Goal: Use online tool/utility: Utilize a website feature to perform a specific function

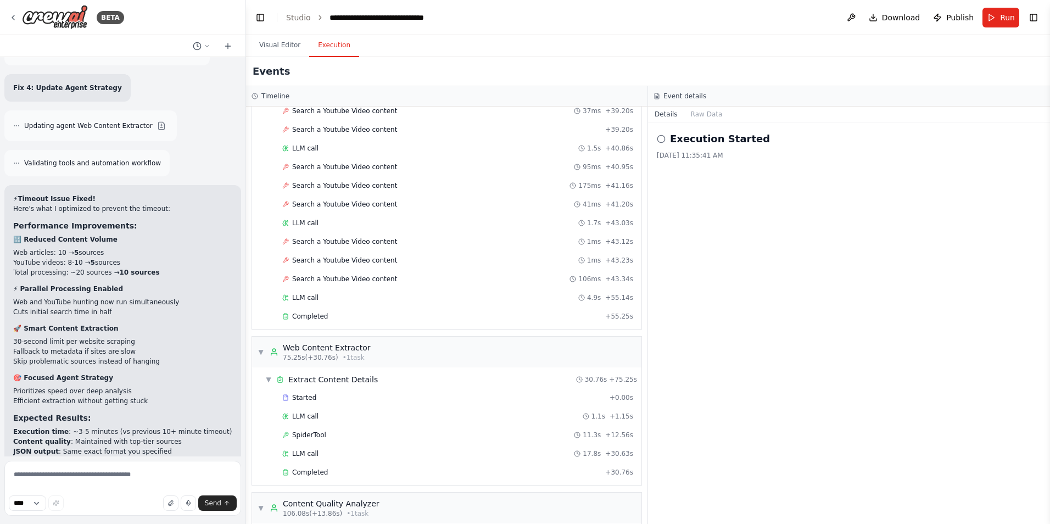
scroll to position [2129, 0]
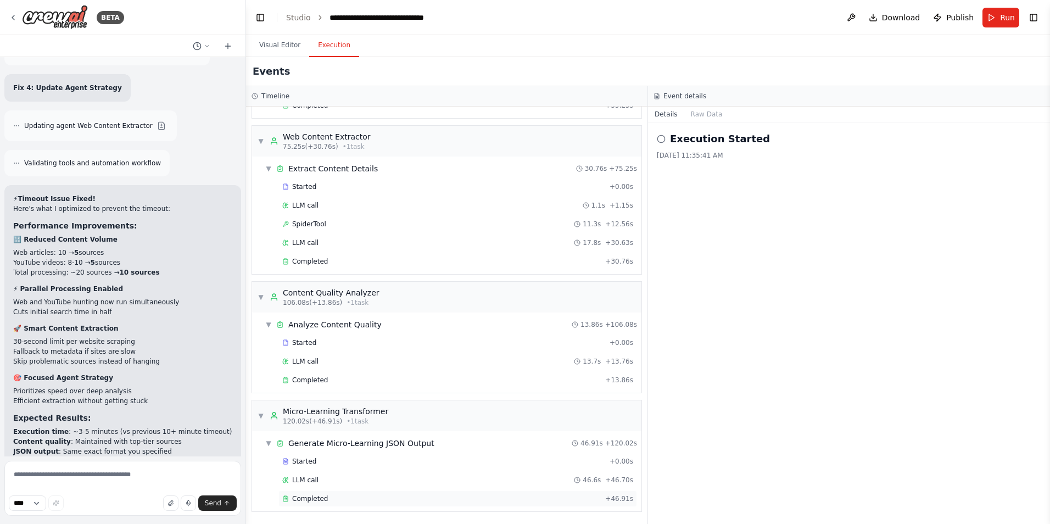
click at [314, 500] on span "Completed" at bounding box center [310, 498] width 36 height 9
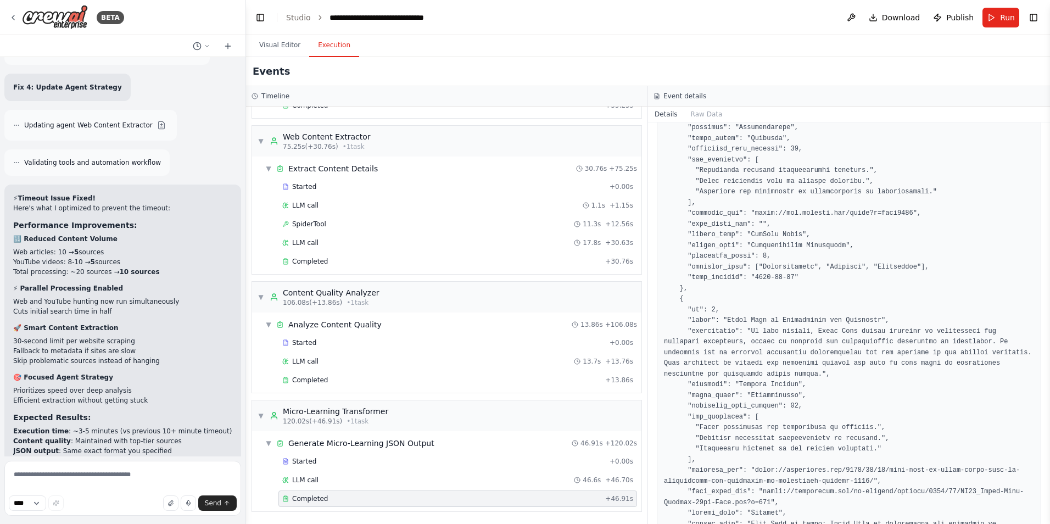
scroll to position [1746, 0]
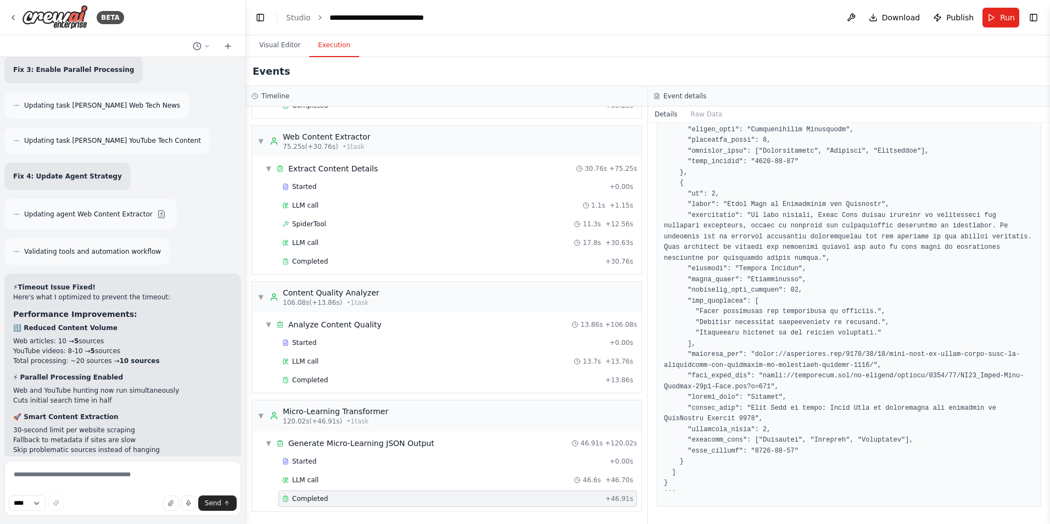
scroll to position [2354, 0]
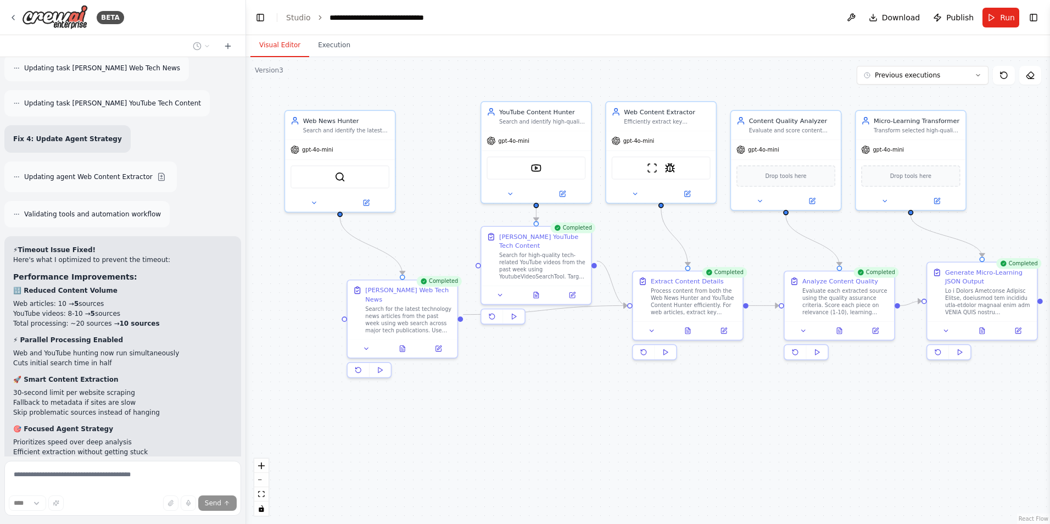
click at [283, 48] on button "Visual Editor" at bounding box center [279, 45] width 59 height 23
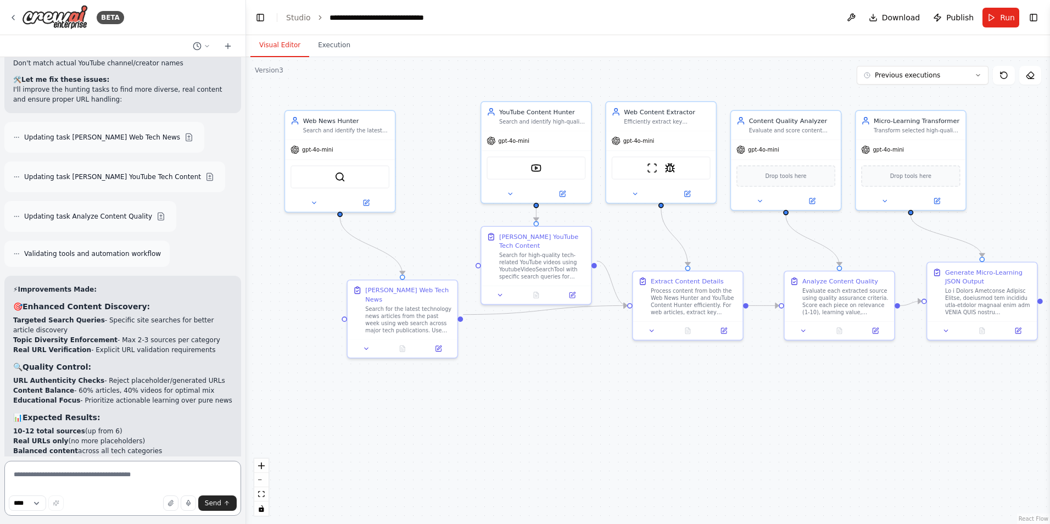
scroll to position [3223, 0]
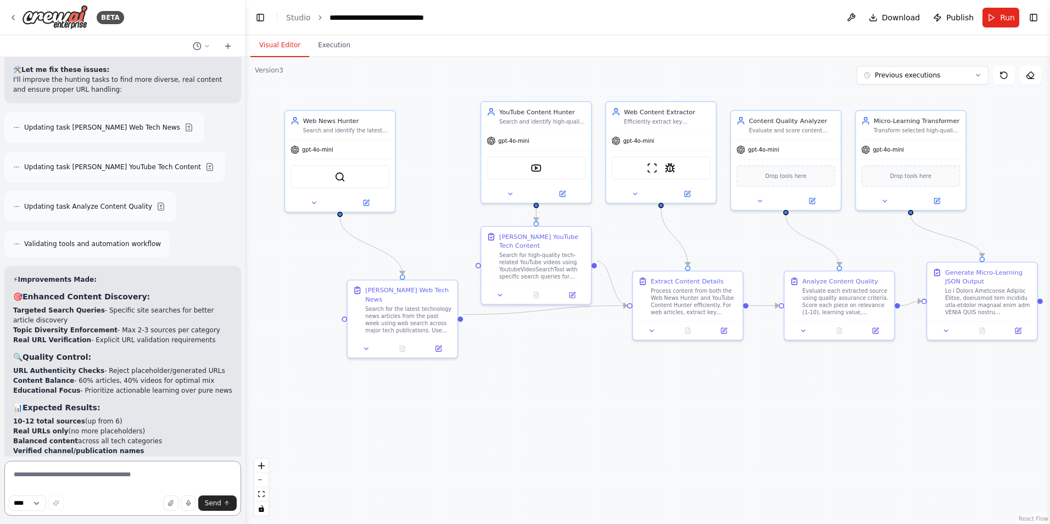
click at [103, 488] on textarea at bounding box center [122, 488] width 237 height 55
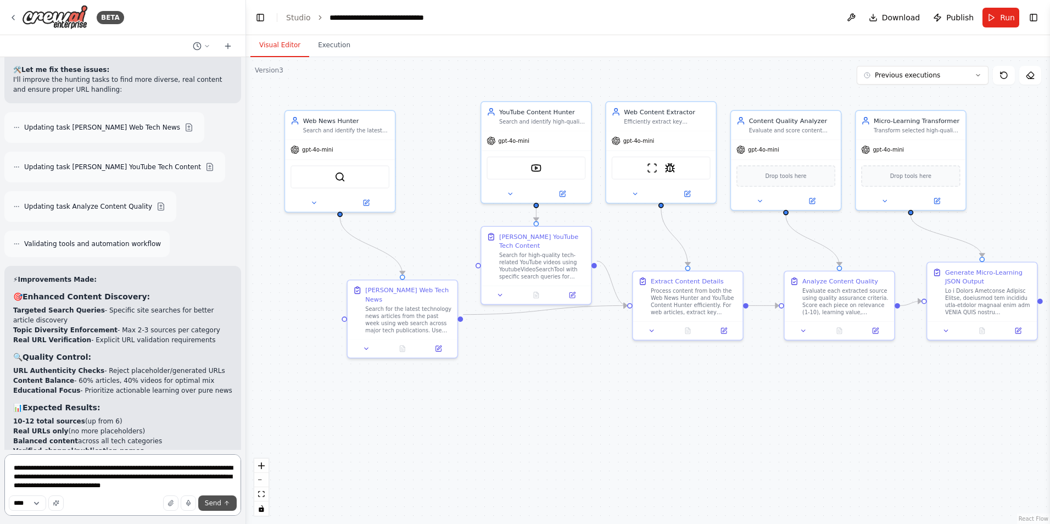
type textarea "**********"
click at [219, 501] on span "Send" at bounding box center [213, 503] width 16 height 9
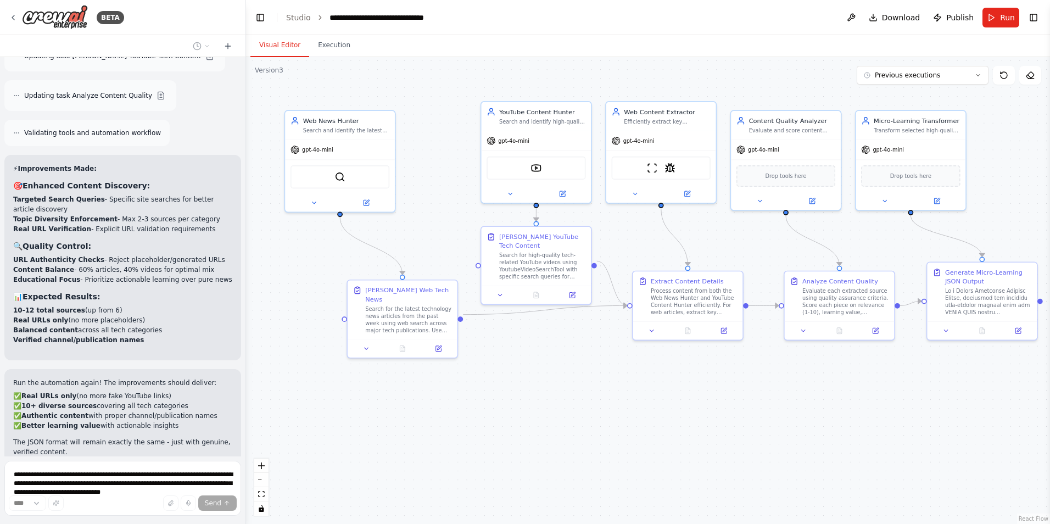
scroll to position [3351, 0]
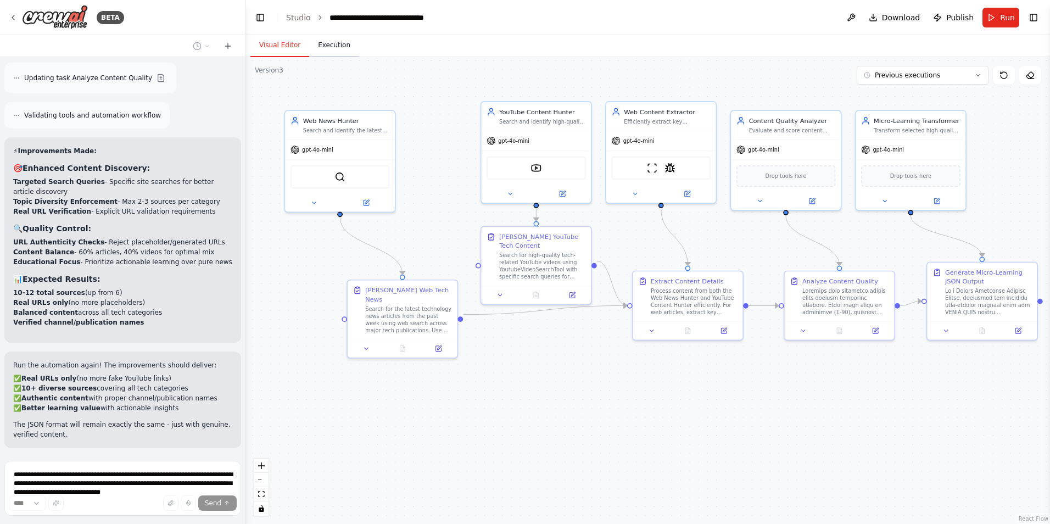
click at [334, 44] on button "Execution" at bounding box center [334, 45] width 50 height 23
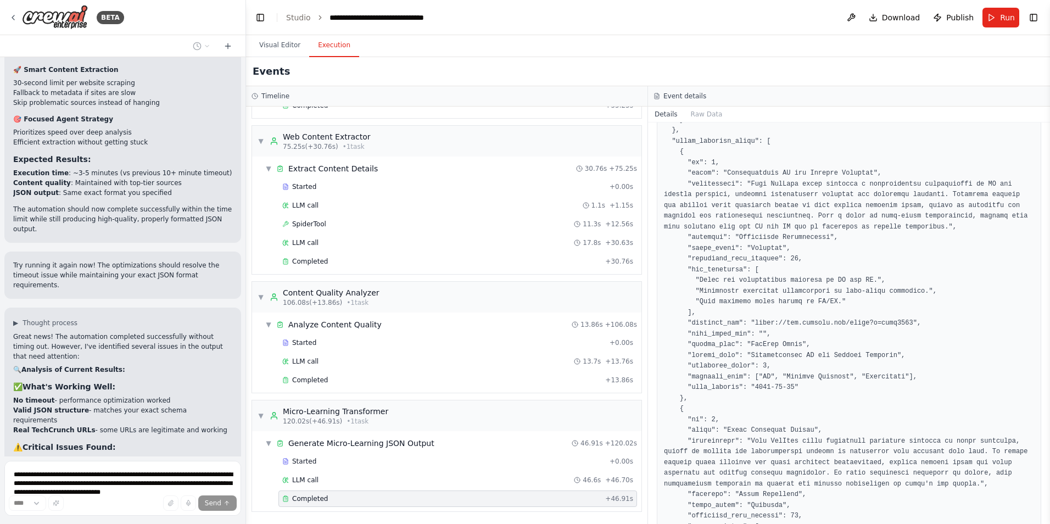
scroll to position [728, 0]
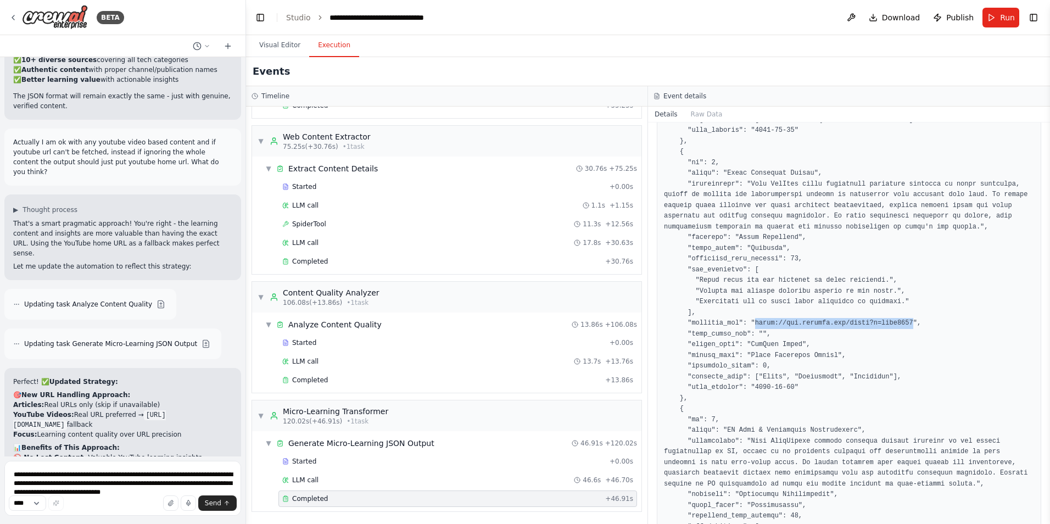
drag, startPoint x: 748, startPoint y: 326, endPoint x: 891, endPoint y: 325, distance: 143.4
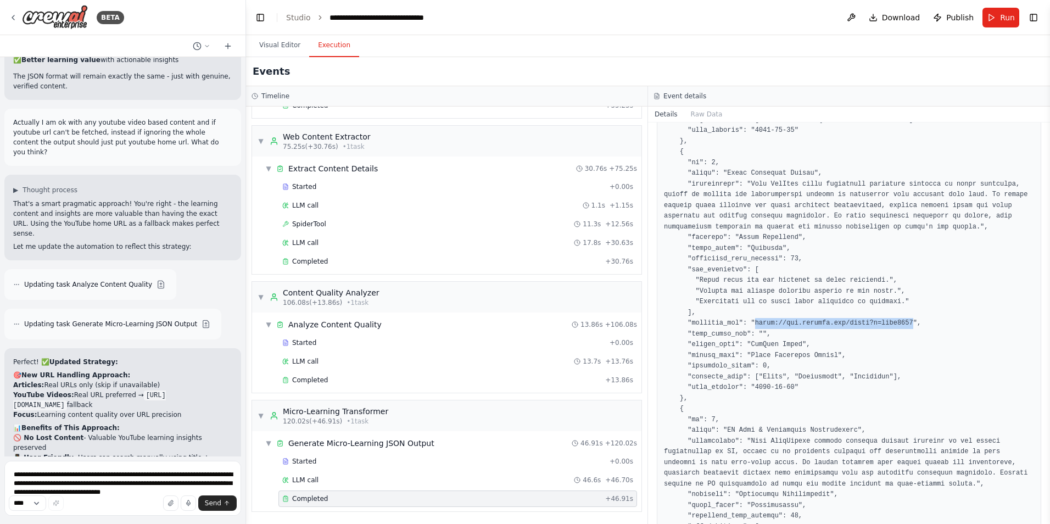
copy pre "[URL][DOMAIN_NAME]"
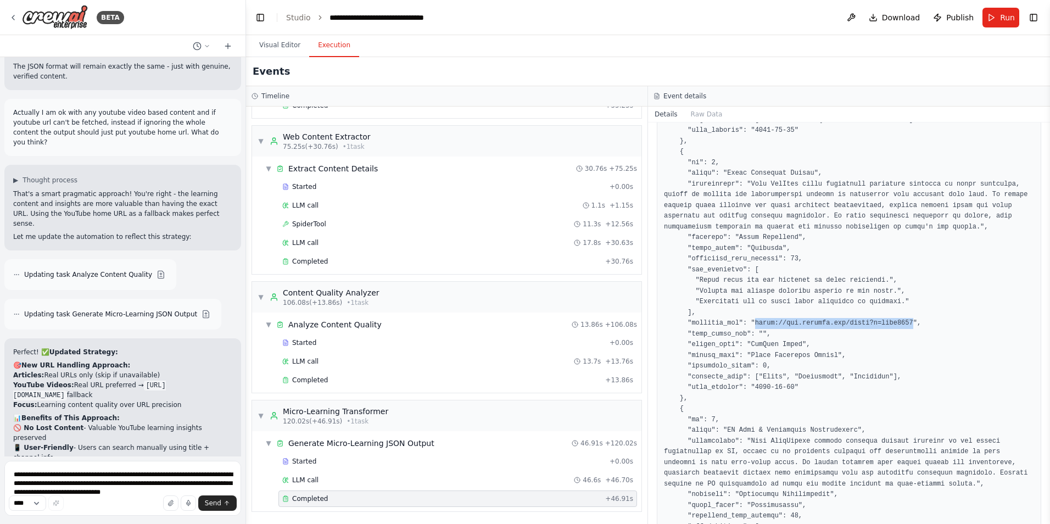
scroll to position [3719, 0]
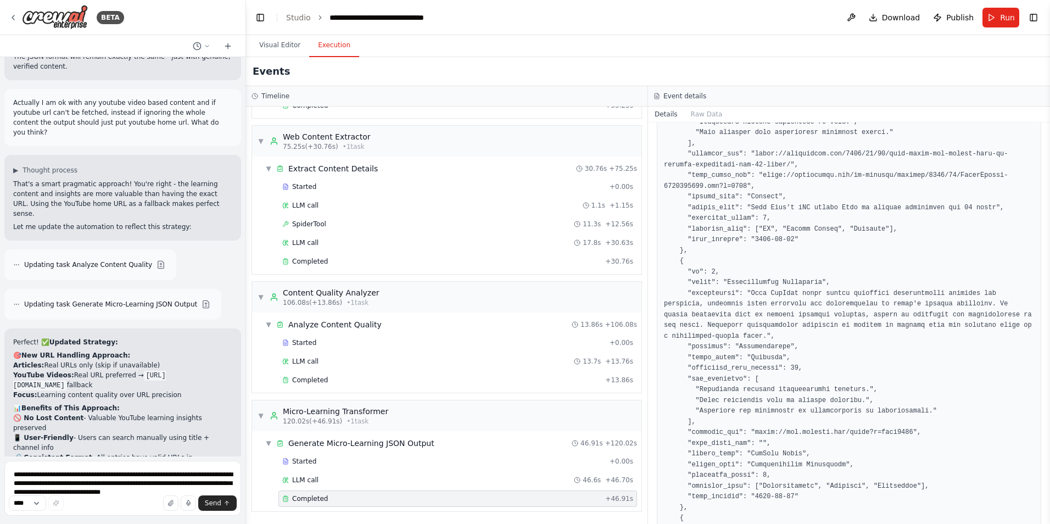
scroll to position [1412, 0]
drag, startPoint x: 748, startPoint y: 430, endPoint x: 893, endPoint y: 433, distance: 145.0
copy pre "[URL][DOMAIN_NAME]"
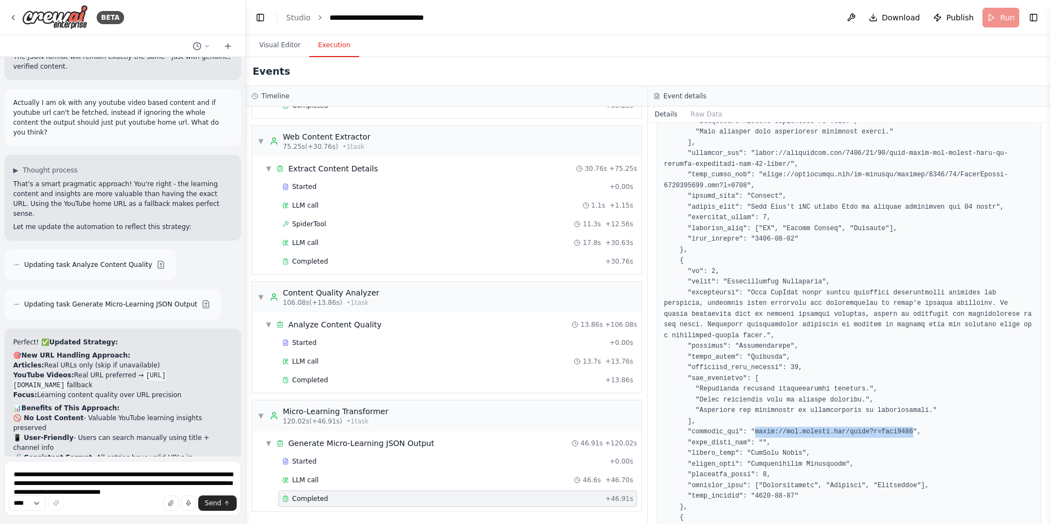
scroll to position [3630, 0]
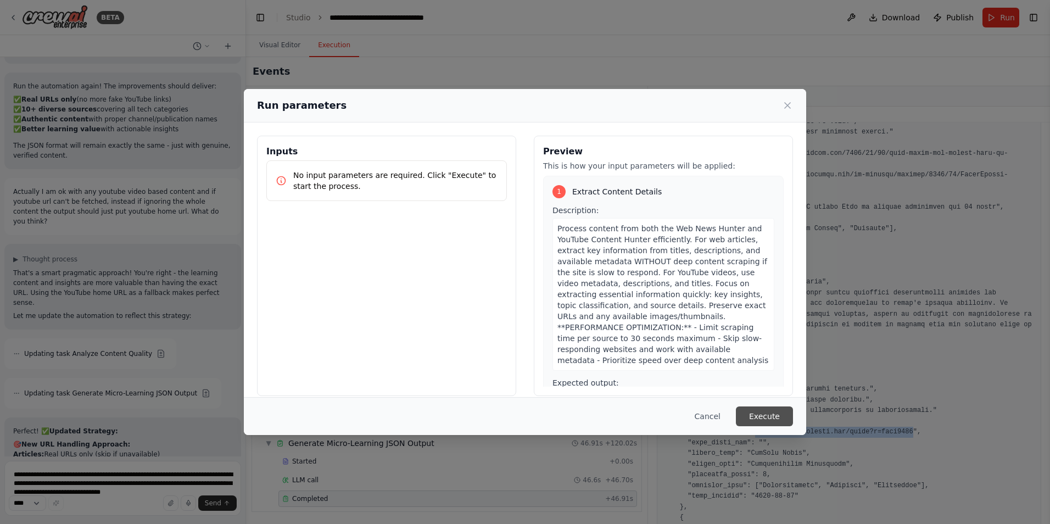
click at [781, 412] on button "Execute" at bounding box center [764, 416] width 57 height 20
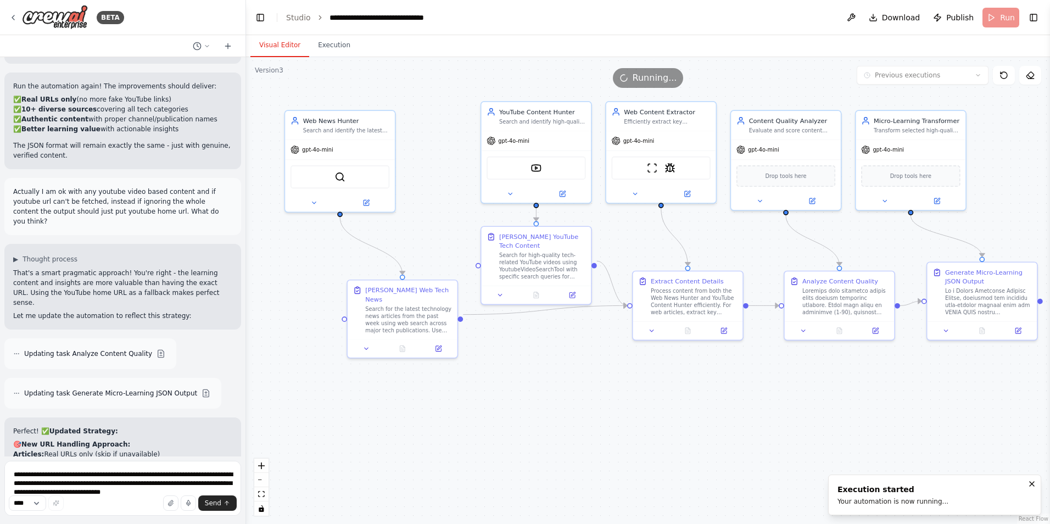
click at [279, 42] on button "Visual Editor" at bounding box center [279, 45] width 59 height 23
